Goal: Leave review/rating: Leave review/rating

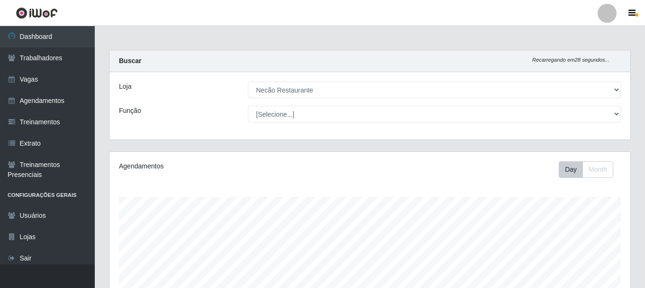
select select "334"
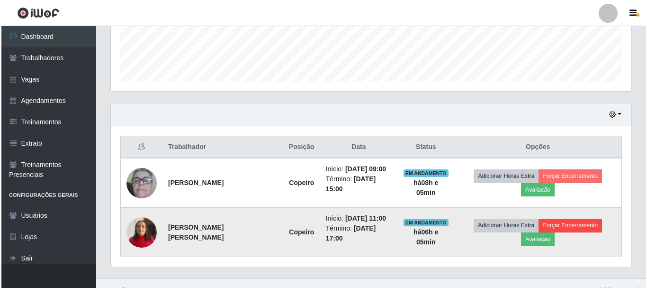
scroll to position [197, 521]
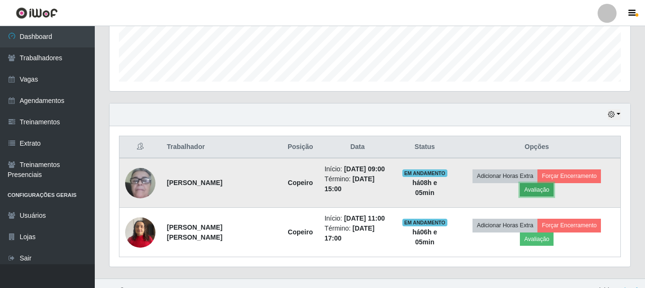
click at [553, 183] on button "Avaliação" at bounding box center [537, 189] width 34 height 13
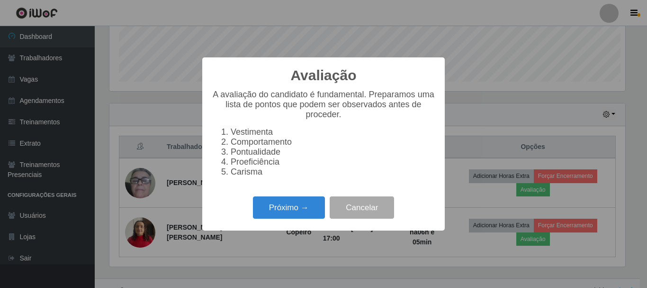
scroll to position [197, 516]
click at [272, 210] on button "Próximo →" at bounding box center [289, 207] width 72 height 22
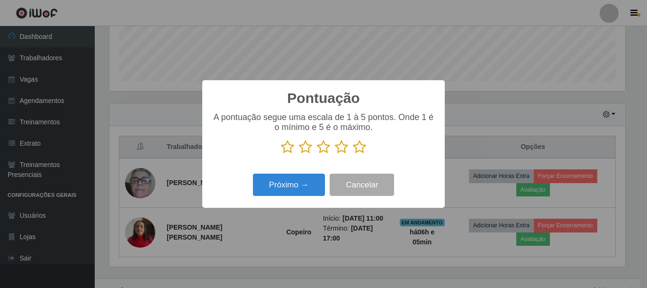
click at [359, 150] on icon at bounding box center [359, 147] width 13 height 14
click at [353, 154] on input "radio" at bounding box center [353, 154] width 0 height 0
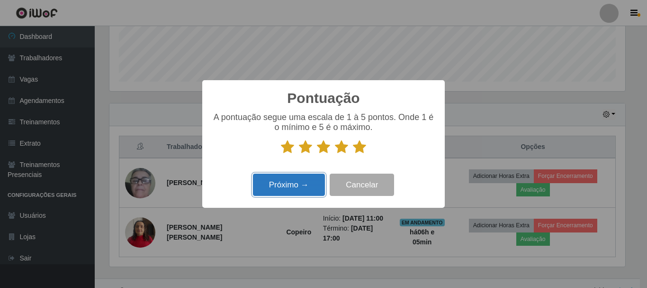
click at [320, 192] on button "Próximo →" at bounding box center [289, 184] width 72 height 22
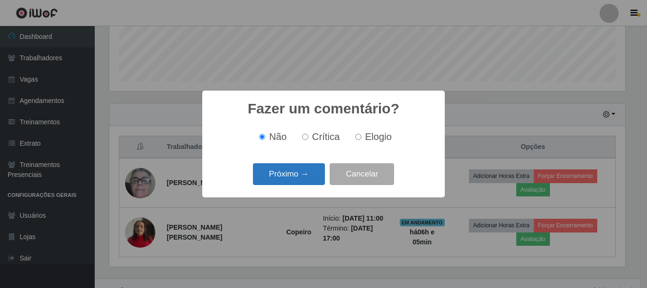
click at [308, 170] on button "Próximo →" at bounding box center [289, 174] width 72 height 22
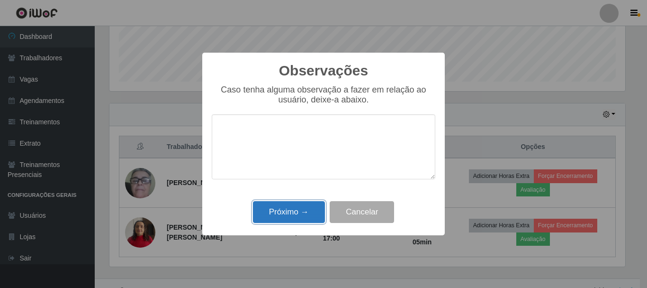
click at [297, 217] on button "Próximo →" at bounding box center [289, 212] width 72 height 22
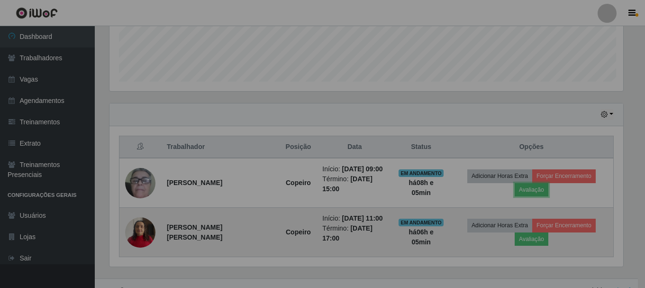
scroll to position [197, 521]
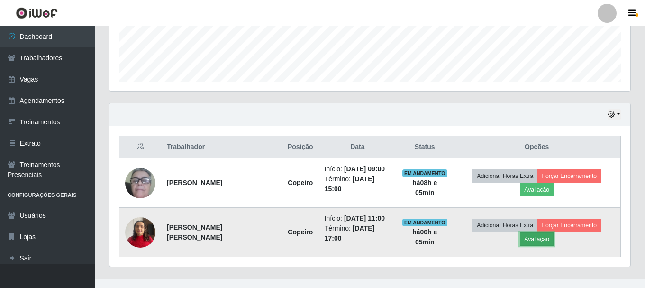
click at [553, 232] on button "Avaliação" at bounding box center [537, 238] width 34 height 13
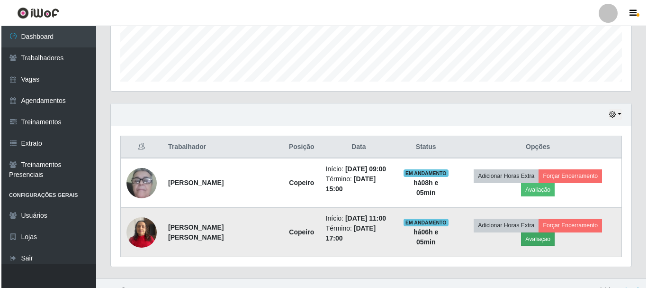
scroll to position [197, 516]
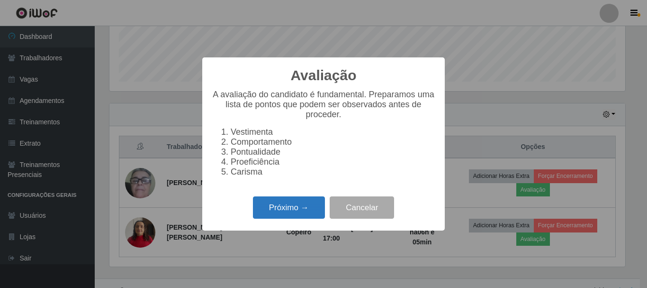
click at [313, 207] on button "Próximo →" at bounding box center [289, 207] width 72 height 22
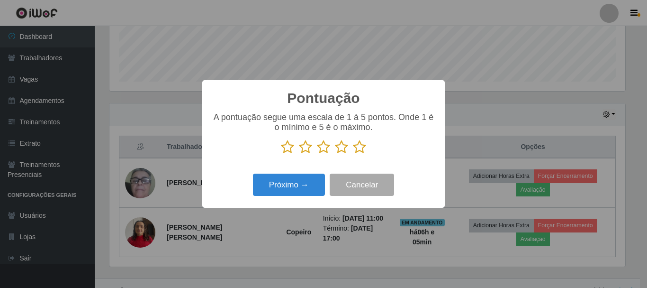
click at [353, 148] on icon at bounding box center [359, 147] width 13 height 14
click at [353, 154] on input "radio" at bounding box center [353, 154] width 0 height 0
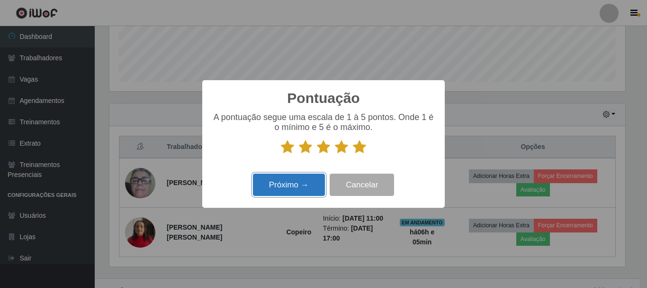
click at [277, 186] on button "Próximo →" at bounding box center [289, 184] width 72 height 22
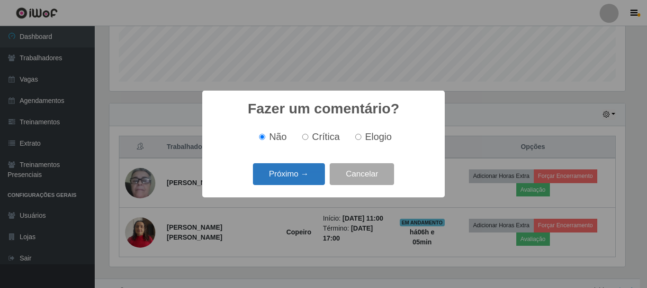
click at [294, 172] on button "Próximo →" at bounding box center [289, 174] width 72 height 22
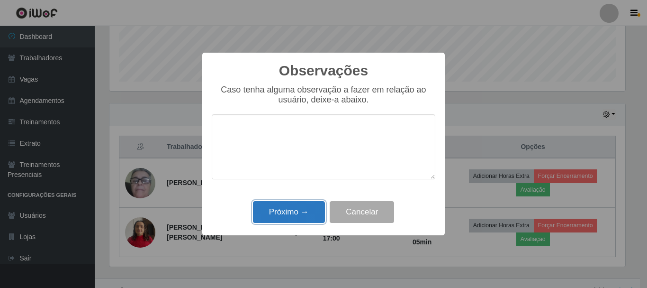
click at [297, 212] on button "Próximo →" at bounding box center [289, 212] width 72 height 22
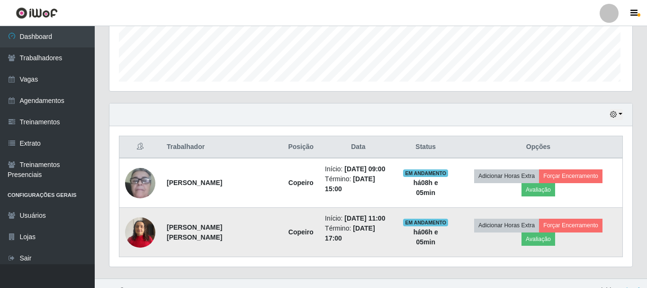
scroll to position [197, 521]
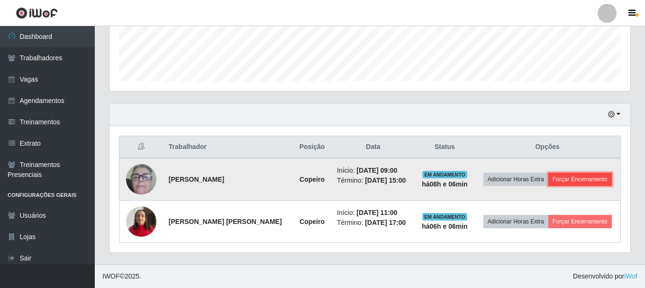
click at [564, 177] on button "Forçar Encerramento" at bounding box center [579, 178] width 63 height 13
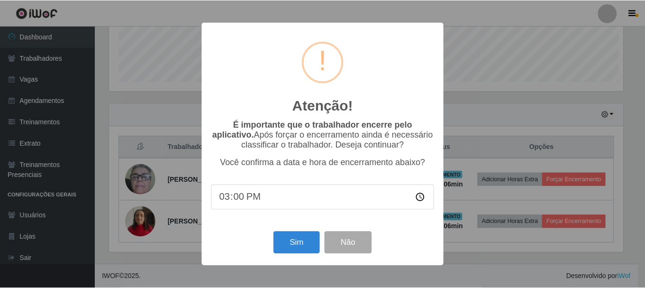
scroll to position [197, 516]
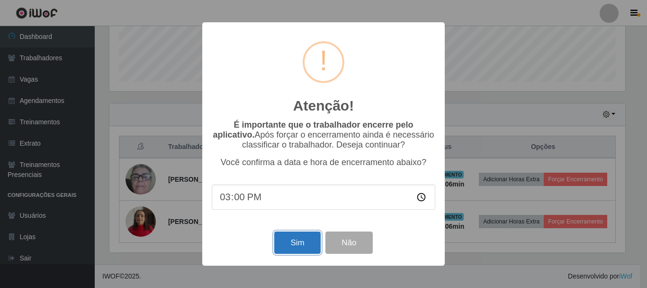
click at [291, 241] on button "Sim" at bounding box center [297, 242] width 46 height 22
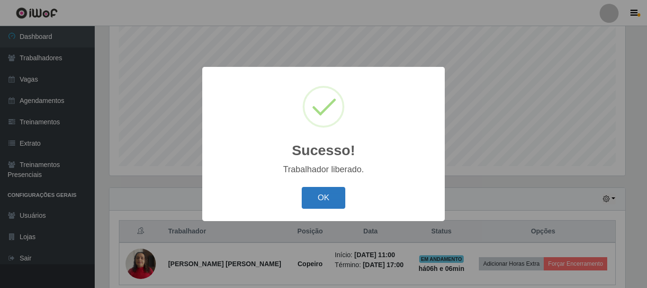
click at [329, 196] on button "OK" at bounding box center [324, 198] width 44 height 22
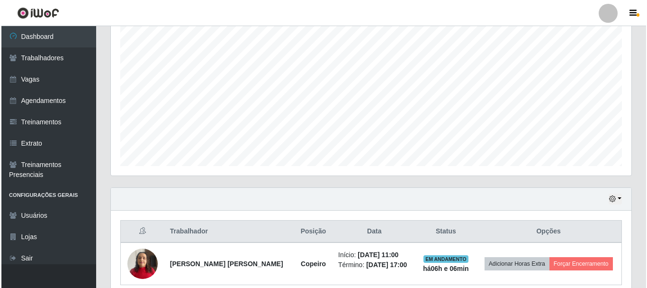
scroll to position [215, 0]
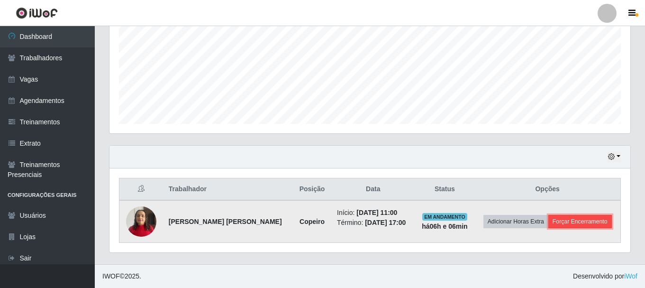
click at [578, 225] on button "Forçar Encerramento" at bounding box center [579, 221] width 63 height 13
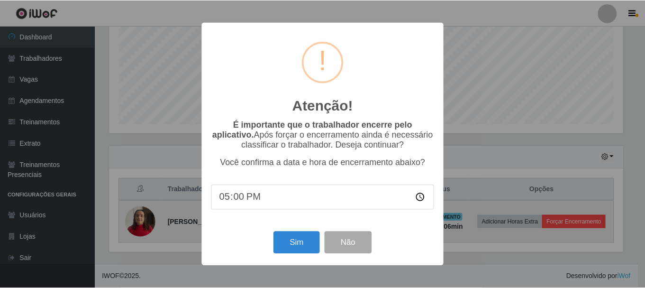
scroll to position [197, 516]
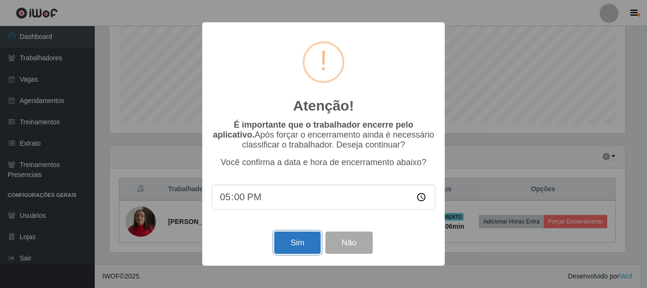
click at [305, 252] on button "Sim" at bounding box center [297, 242] width 46 height 22
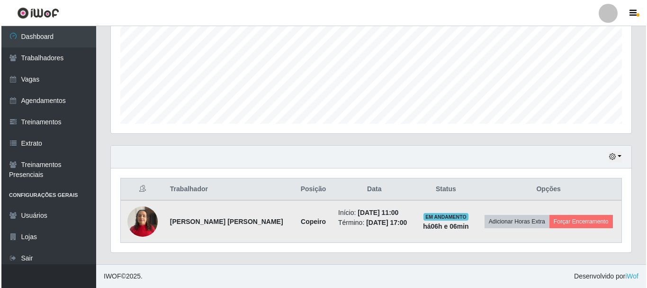
scroll to position [0, 0]
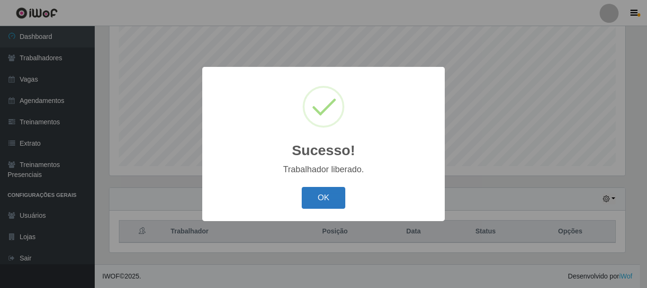
click at [343, 200] on button "OK" at bounding box center [324, 198] width 44 height 22
